Goal: Find specific page/section: Find specific page/section

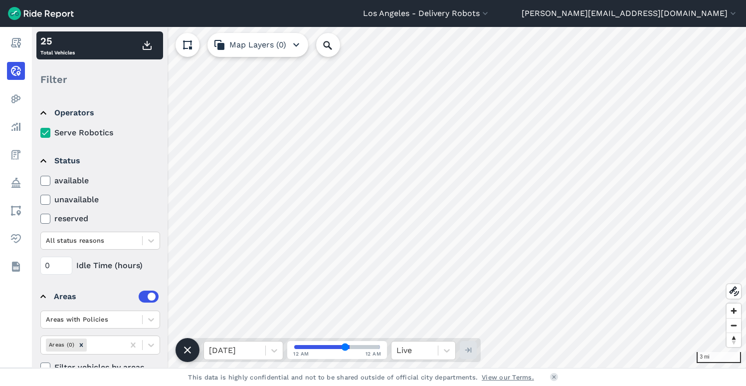
click at [490, 13] on button "Los Angeles - Delivery Robots" at bounding box center [426, 13] width 127 height 12
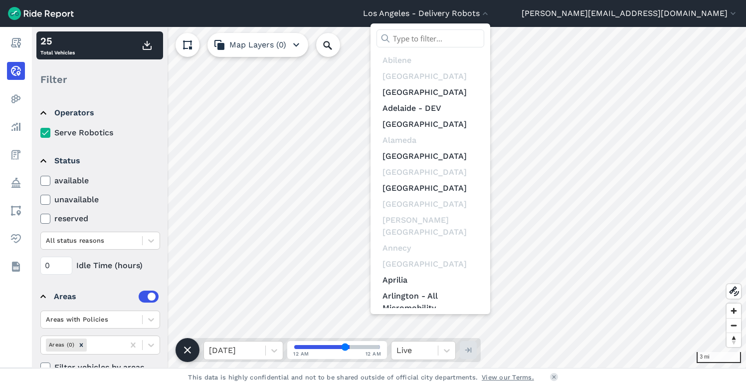
click at [484, 34] on input "text" at bounding box center [431, 38] width 108 height 18
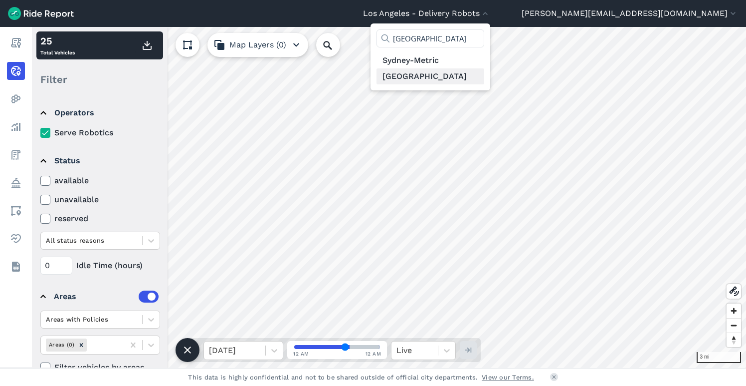
type input "[GEOGRAPHIC_DATA]"
click at [484, 73] on link "[GEOGRAPHIC_DATA]" at bounding box center [431, 76] width 108 height 16
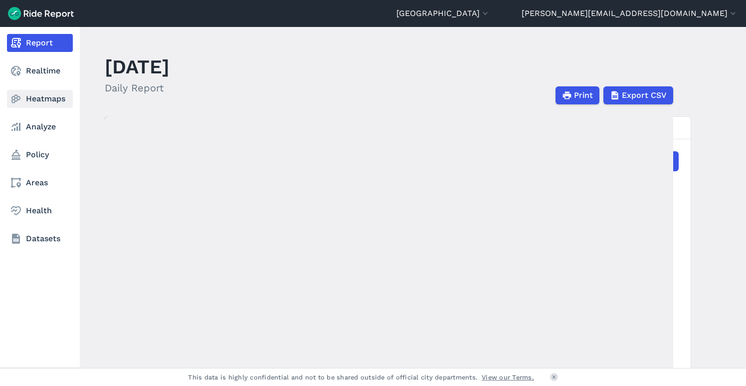
click at [39, 101] on link "Heatmaps" at bounding box center [40, 99] width 66 height 18
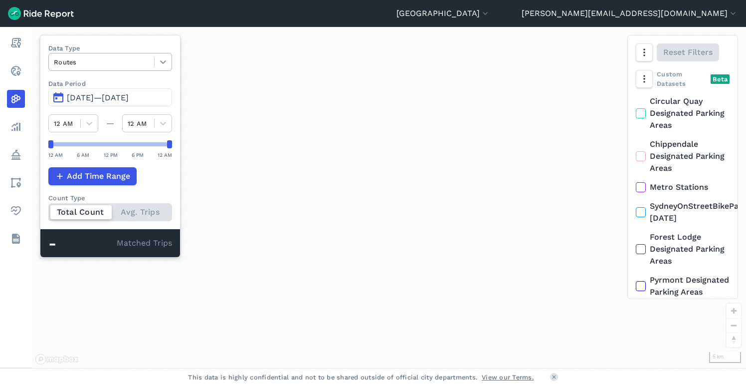
click at [164, 64] on icon at bounding box center [163, 62] width 10 height 10
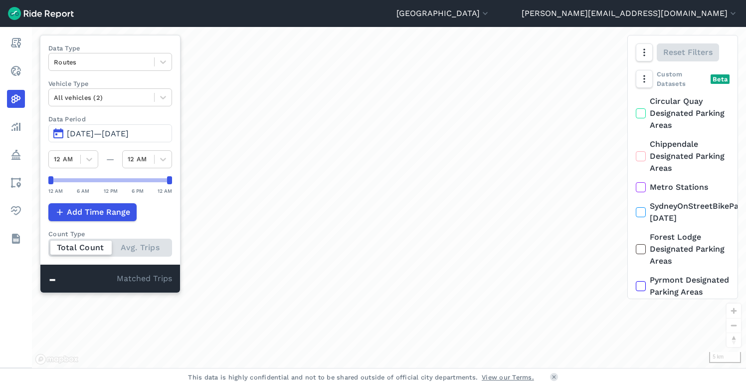
click at [379, 192] on div "loading" at bounding box center [388, 197] width 93 height 93
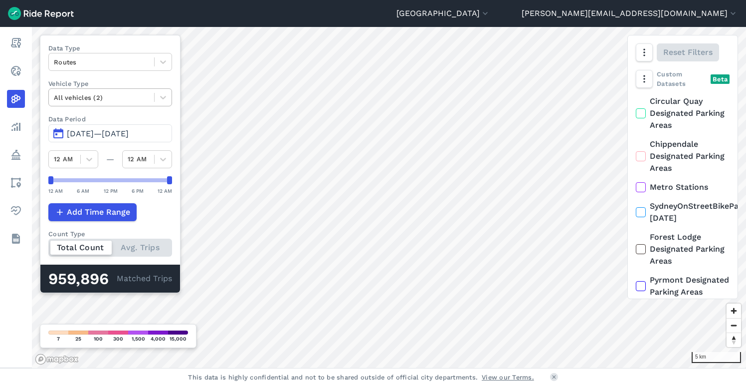
click at [102, 98] on div at bounding box center [101, 97] width 95 height 11
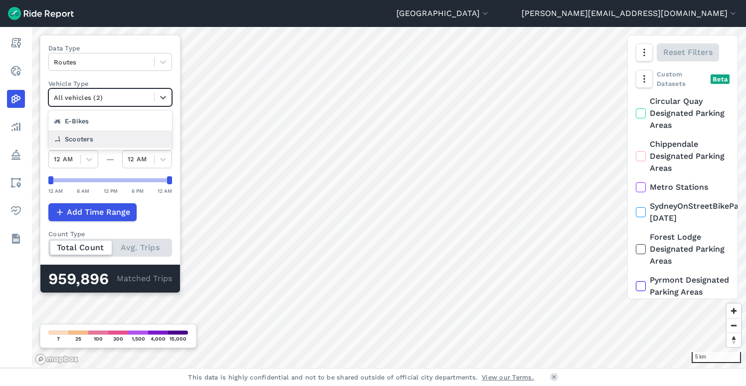
click at [102, 133] on div "Scooters" at bounding box center [110, 138] width 124 height 17
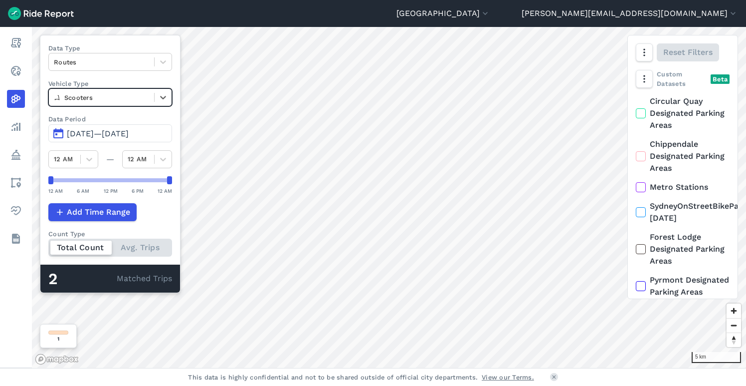
click at [103, 100] on div at bounding box center [101, 97] width 95 height 11
click at [97, 133] on div "E-Bikes" at bounding box center [110, 138] width 124 height 17
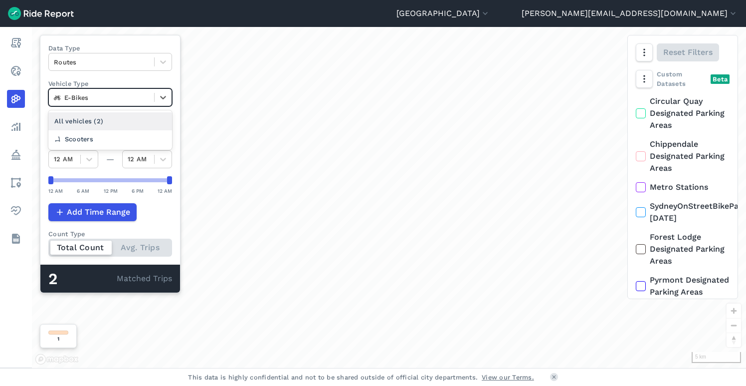
click at [117, 98] on div at bounding box center [101, 97] width 95 height 11
click at [96, 118] on div "All vehicles (2)" at bounding box center [110, 120] width 124 height 17
